Goal: Task Accomplishment & Management: Complete application form

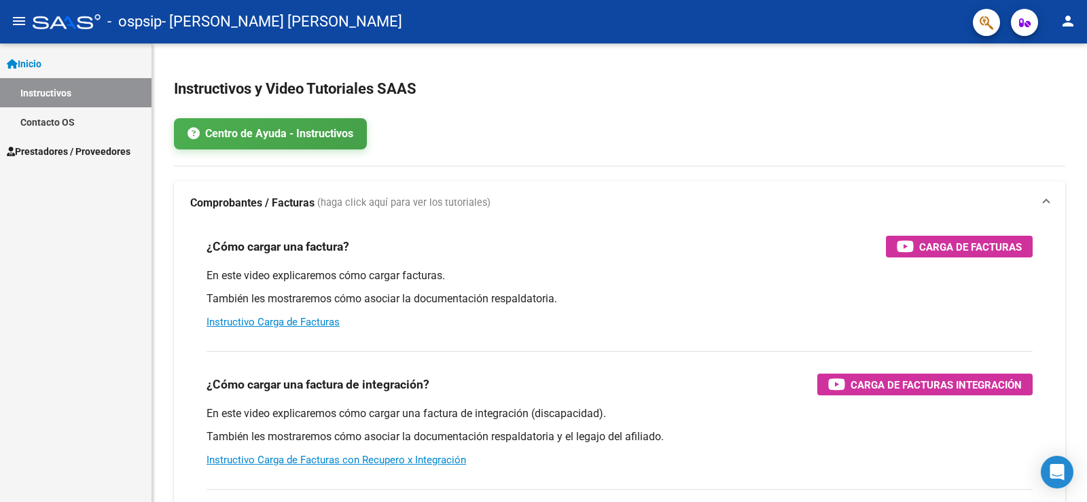
click at [52, 149] on span "Prestadores / Proveedores" at bounding box center [69, 151] width 124 height 15
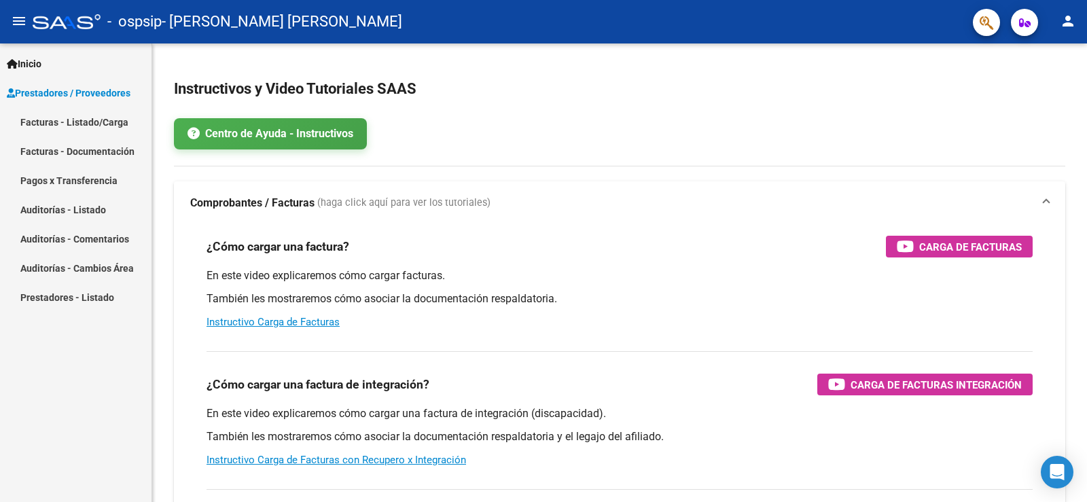
click at [79, 122] on link "Facturas - Listado/Carga" at bounding box center [75, 121] width 151 height 29
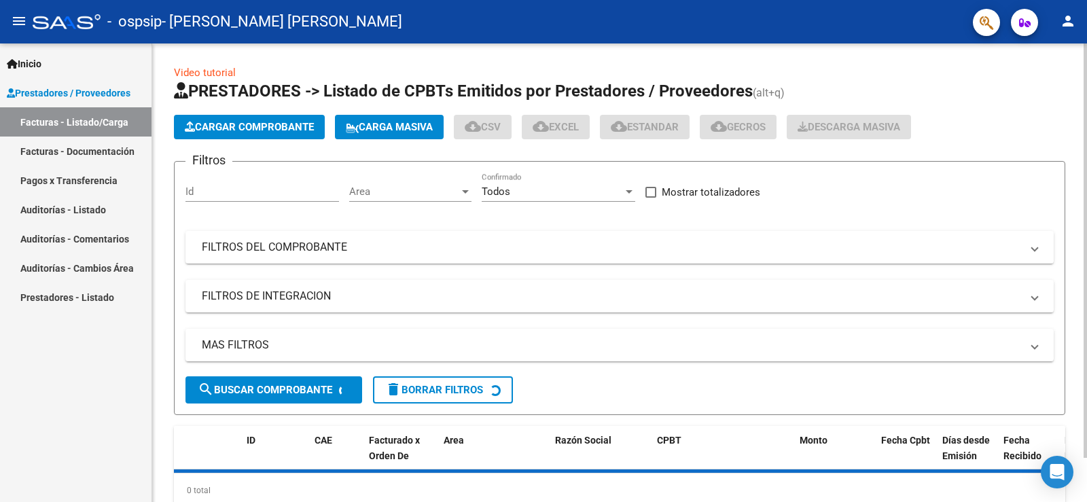
click at [255, 122] on span "Cargar Comprobante" at bounding box center [249, 127] width 129 height 12
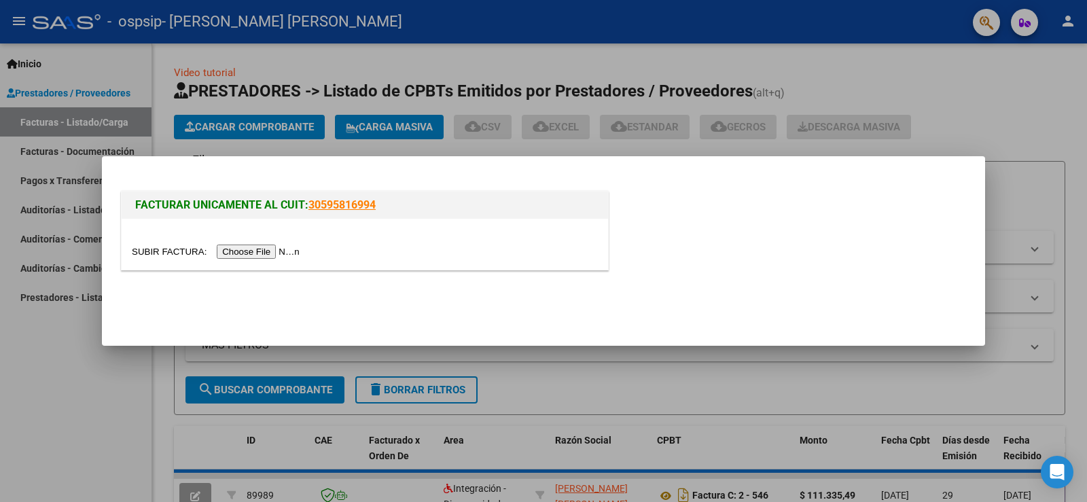
click at [266, 253] on input "file" at bounding box center [218, 252] width 172 height 14
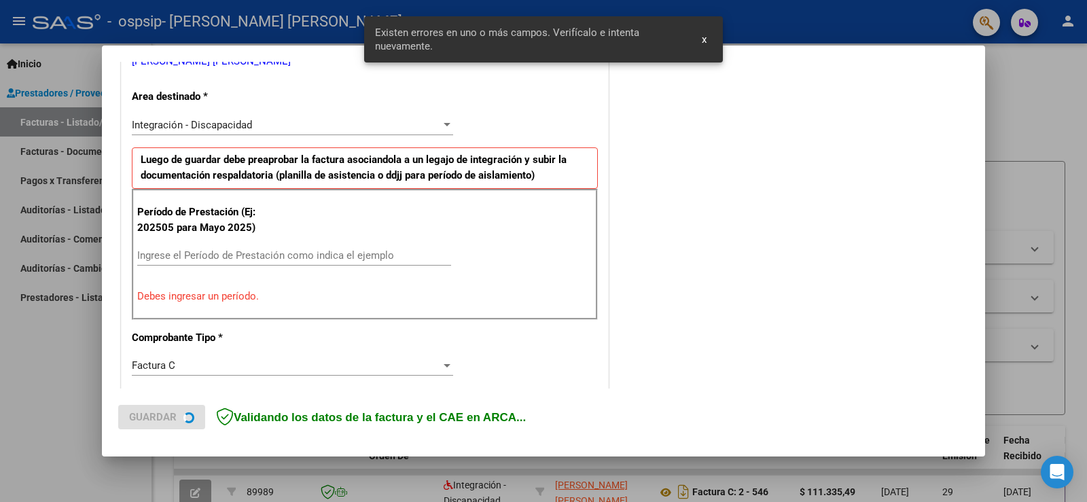
scroll to position [310, 0]
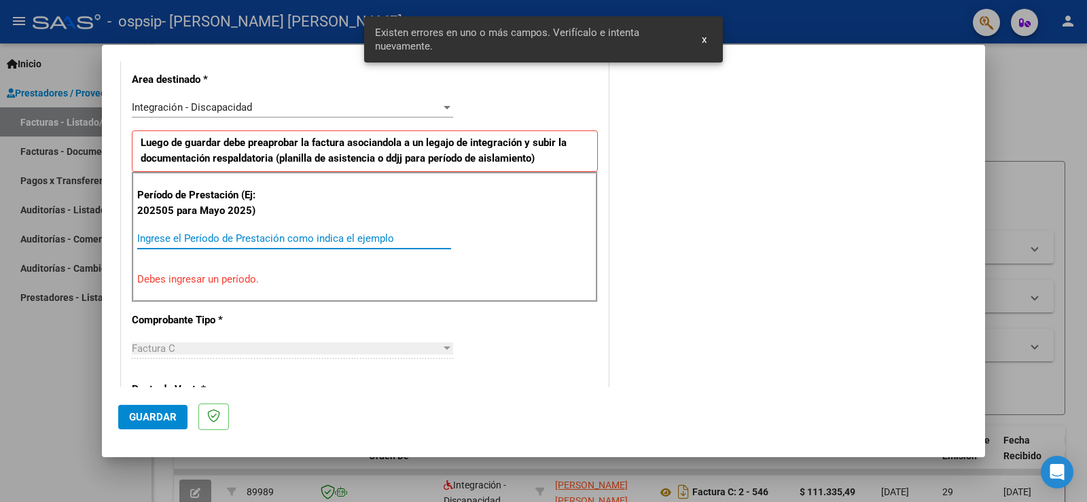
click at [240, 238] on input "Ingrese el Período de Prestación como indica el ejemplo" at bounding box center [294, 238] width 314 height 12
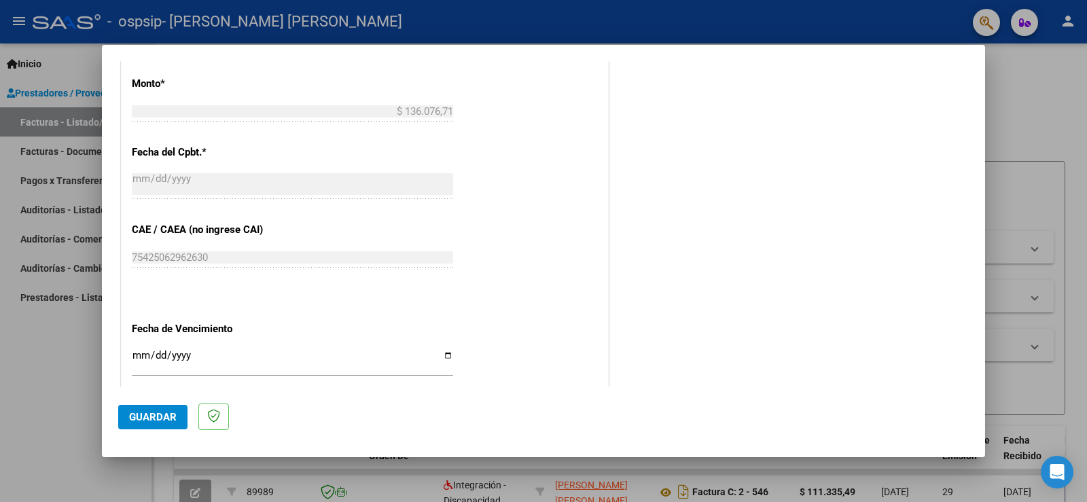
scroll to position [785, 0]
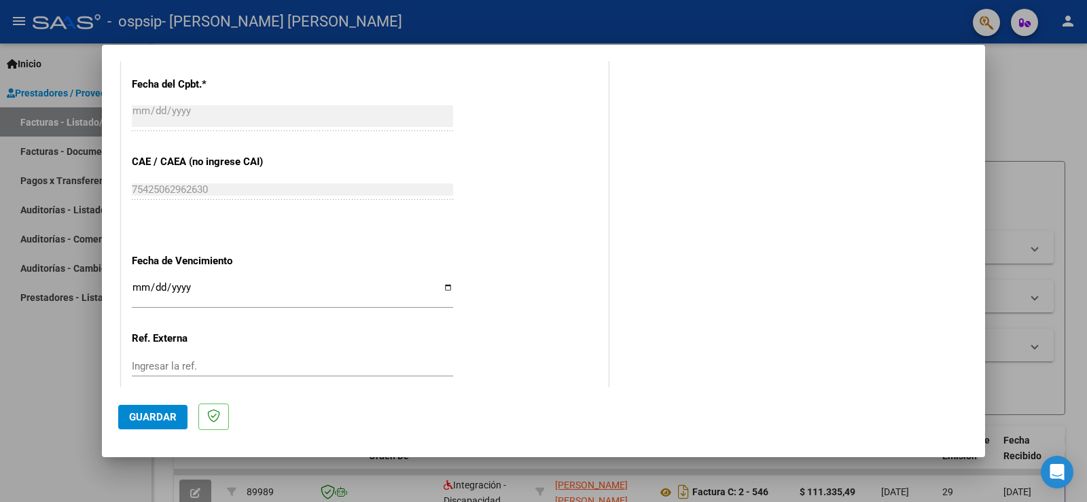
type input "202509"
click at [444, 287] on input "Ingresar la fecha" at bounding box center [292, 293] width 321 height 22
type input "[DATE]"
click at [164, 416] on span "Guardar" at bounding box center [153, 417] width 48 height 12
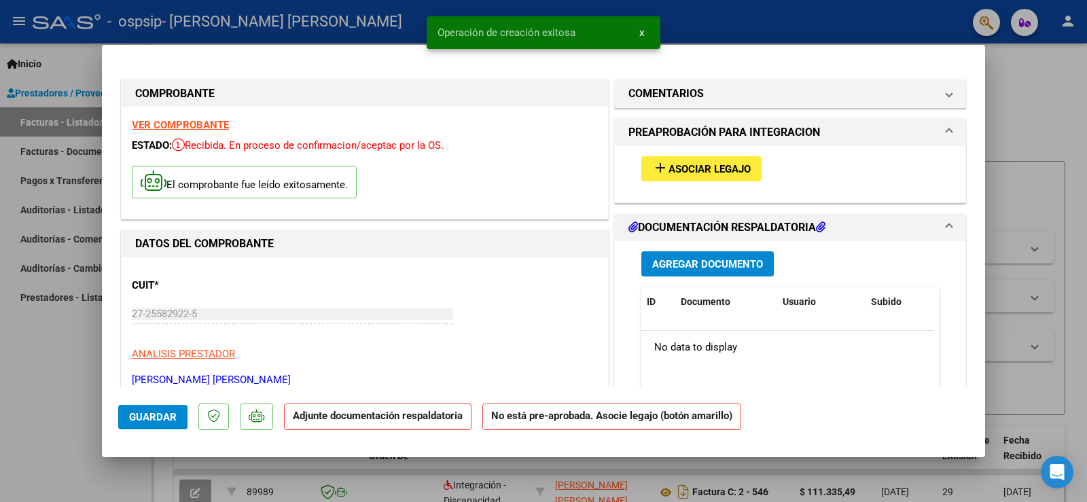
click at [706, 170] on span "Asociar Legajo" at bounding box center [709, 169] width 82 height 12
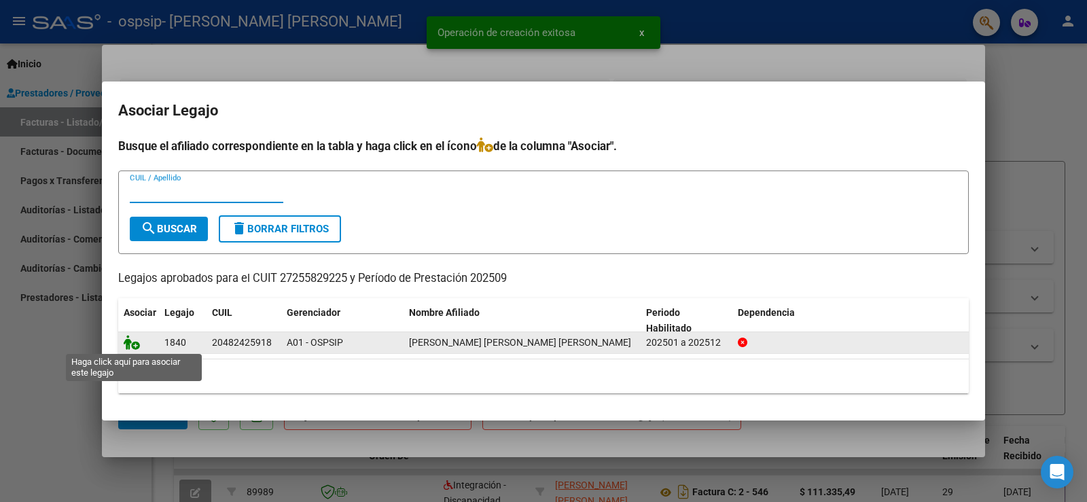
click at [130, 342] on icon at bounding box center [132, 342] width 16 height 15
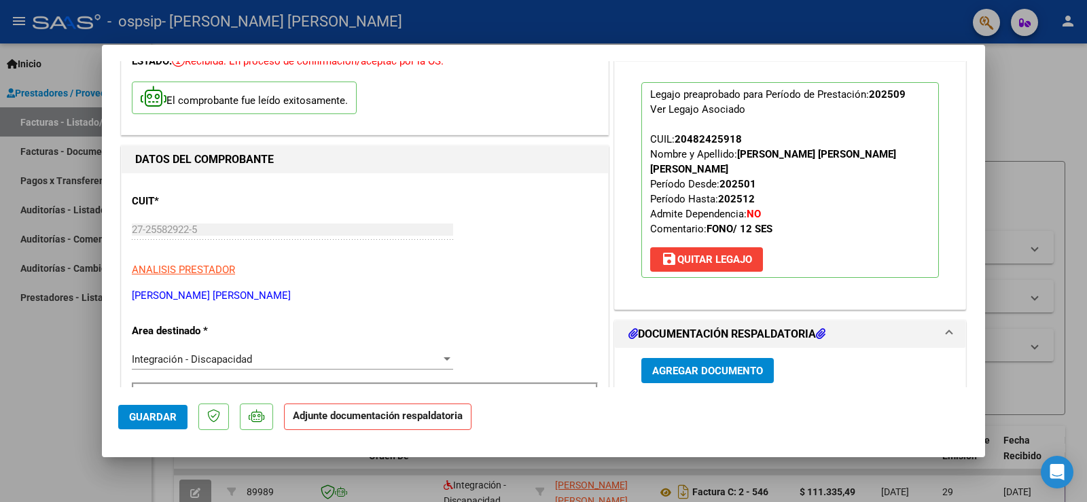
scroll to position [136, 0]
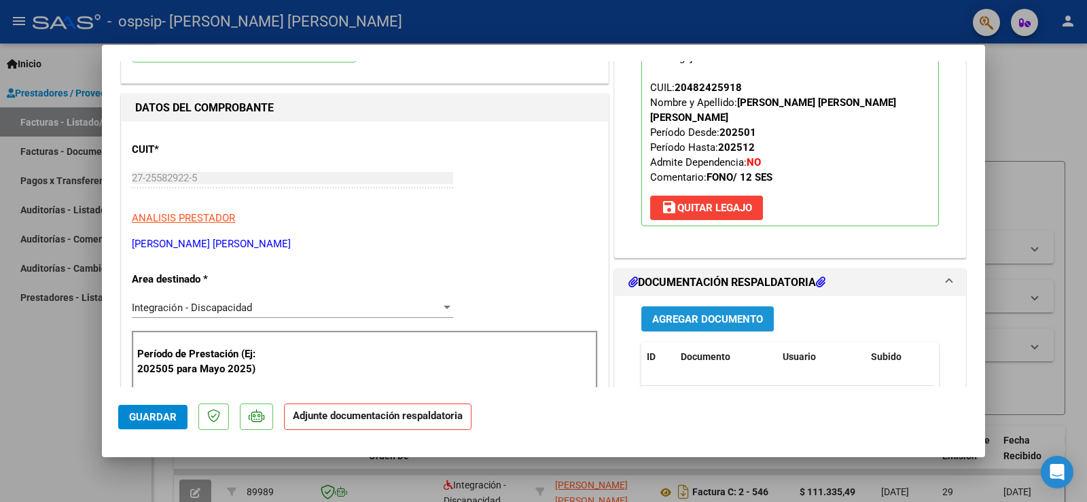
click at [702, 313] on span "Agregar Documento" at bounding box center [707, 319] width 111 height 12
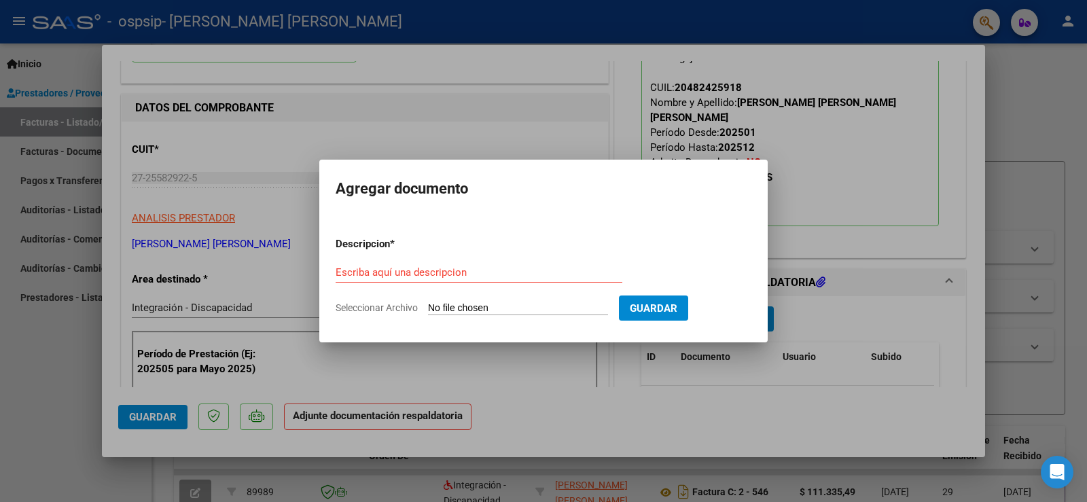
click at [473, 305] on input "Seleccionar Archivo" at bounding box center [518, 308] width 180 height 13
type input "C:\fakepath\Factura [PERSON_NAME] septiembre.pdf"
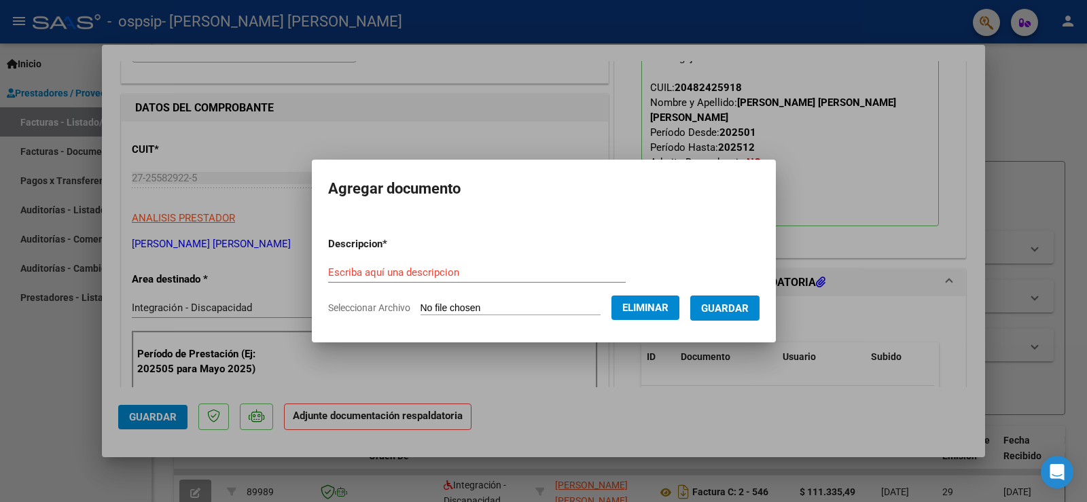
click at [412, 257] on form "Descripcion * Escriba aquí una descripcion Seleccionar Archivo Eliminar Guardar" at bounding box center [543, 275] width 431 height 99
click at [420, 269] on input "Escriba aquí una descripcion" at bounding box center [476, 272] width 297 height 12
type input "Factura"
click at [748, 304] on span "Guardar" at bounding box center [725, 308] width 48 height 12
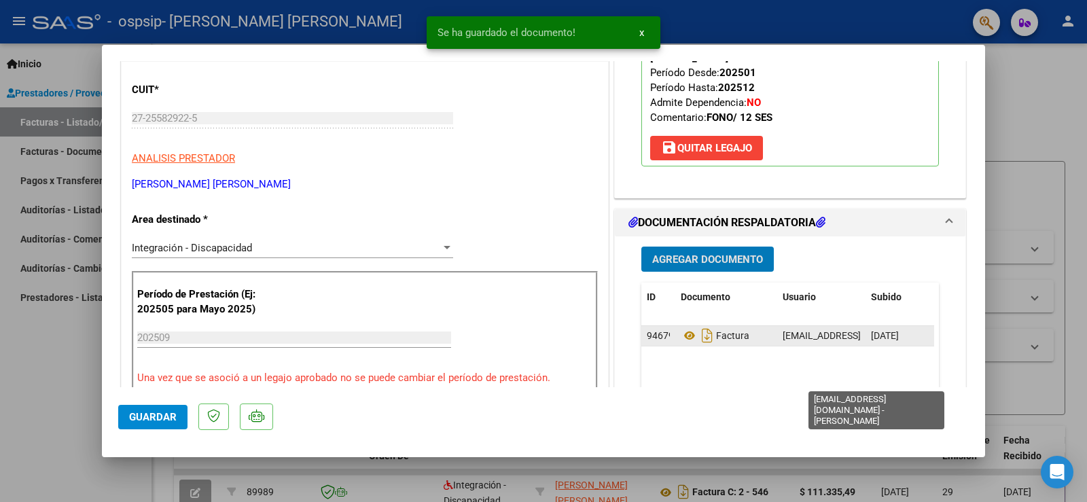
scroll to position [204, 0]
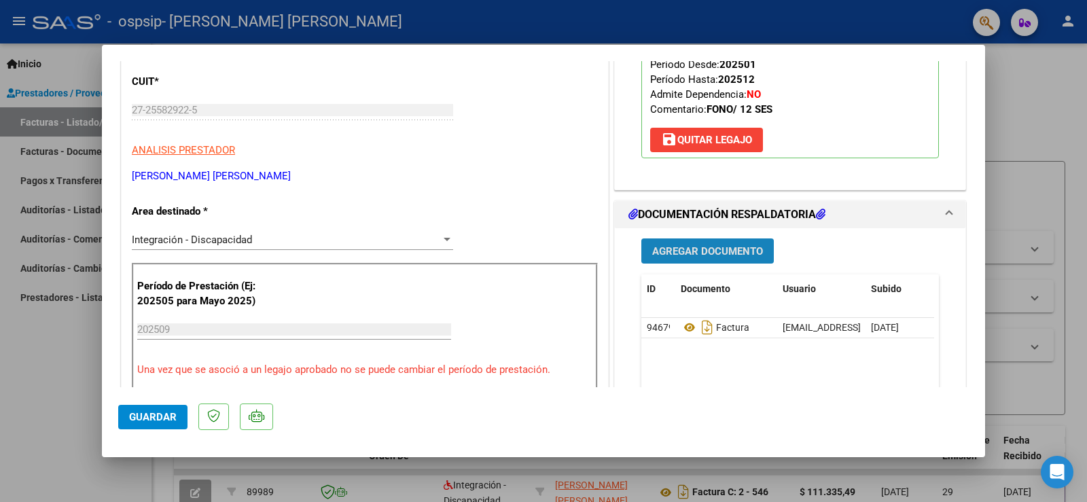
click at [749, 245] on span "Agregar Documento" at bounding box center [707, 251] width 111 height 12
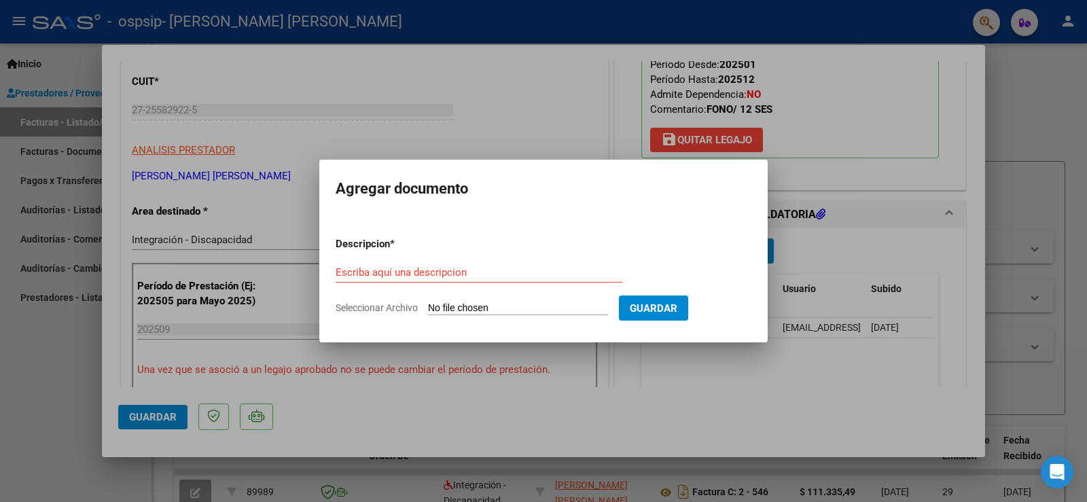
click at [516, 306] on input "Seleccionar Archivo" at bounding box center [518, 308] width 180 height 13
type input "C:\fakepath\Planilla septiembre [PERSON_NAME].jpg"
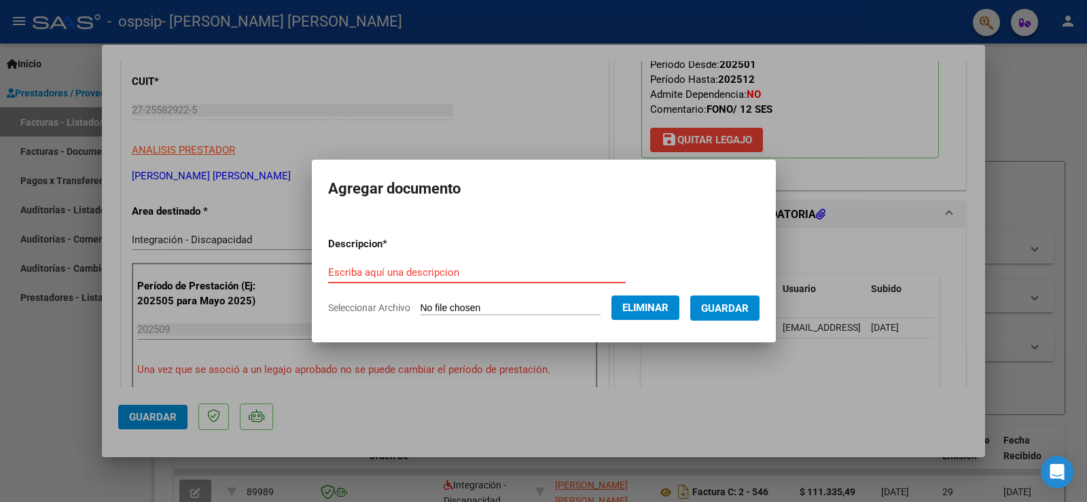
click at [439, 274] on input "Escriba aquí una descripcion" at bounding box center [476, 272] width 297 height 12
type input "Planilla asistencia"
click at [744, 308] on span "Guardar" at bounding box center [725, 308] width 48 height 12
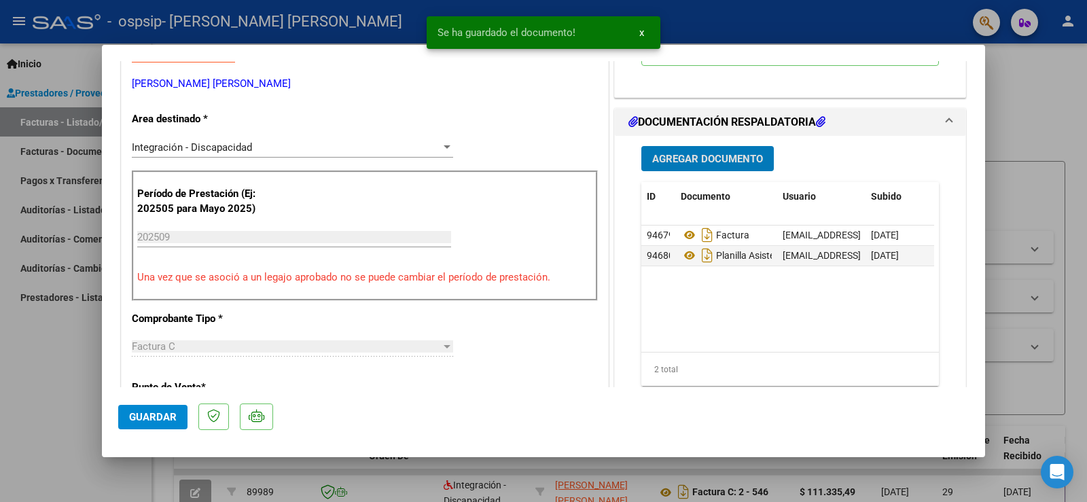
scroll to position [272, 0]
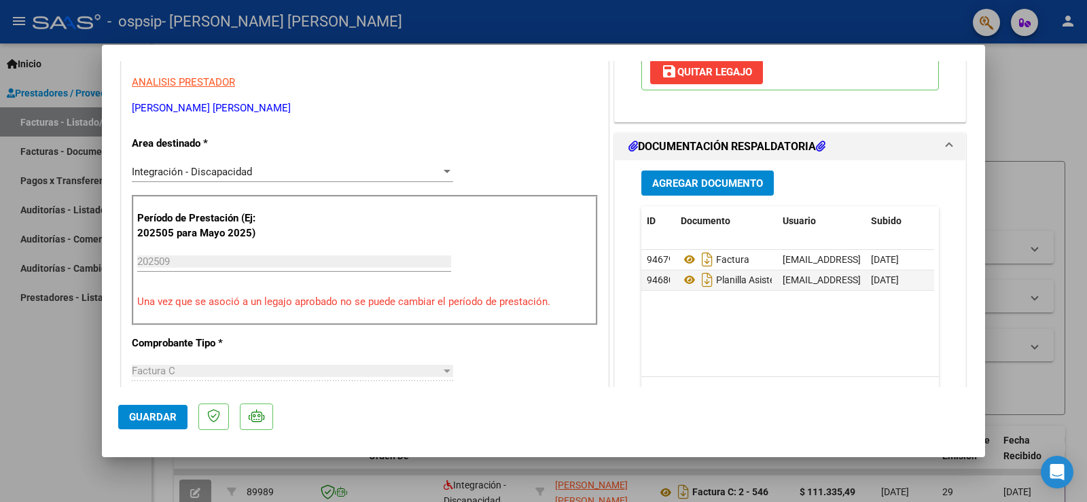
click at [946, 139] on span at bounding box center [948, 147] width 5 height 16
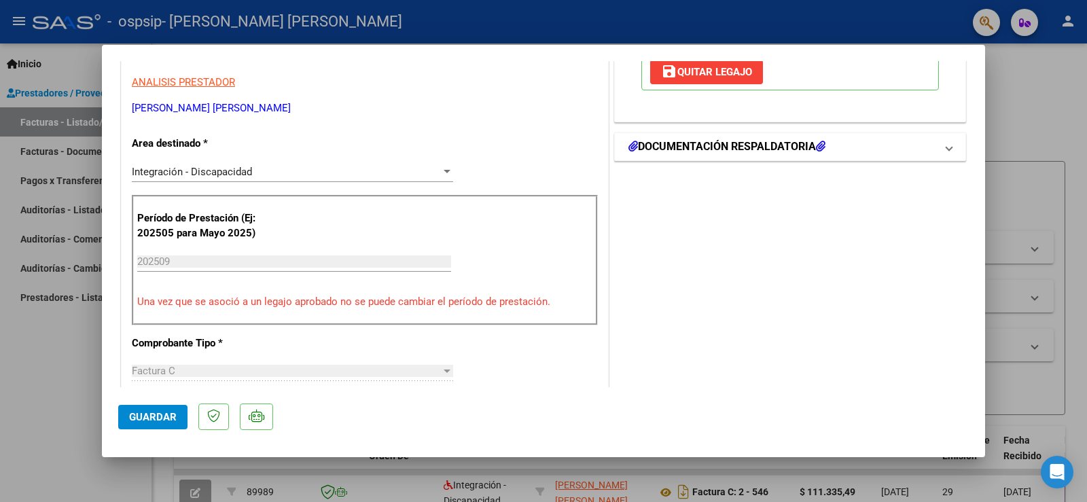
click at [946, 139] on span at bounding box center [948, 147] width 5 height 16
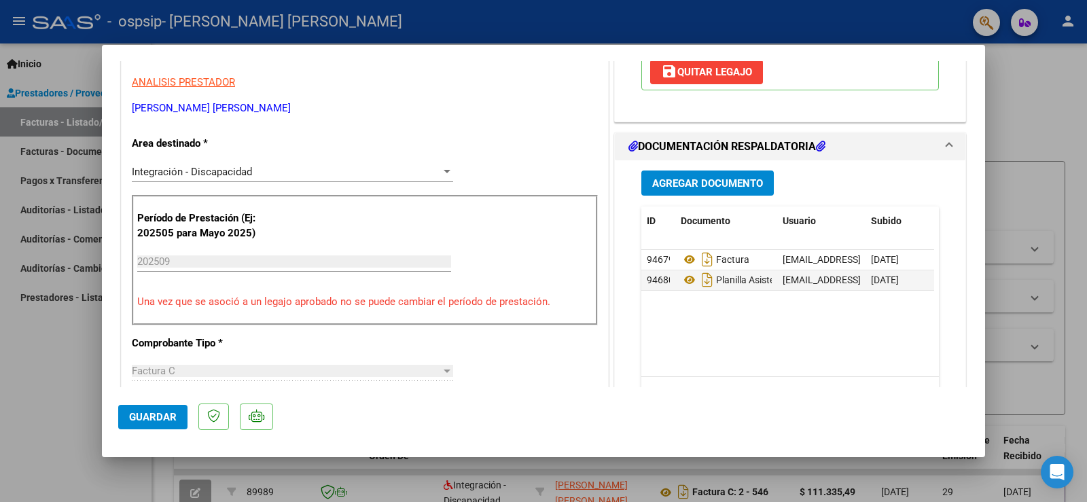
click at [156, 416] on span "Guardar" at bounding box center [153, 417] width 48 height 12
